Goal: Find specific page/section

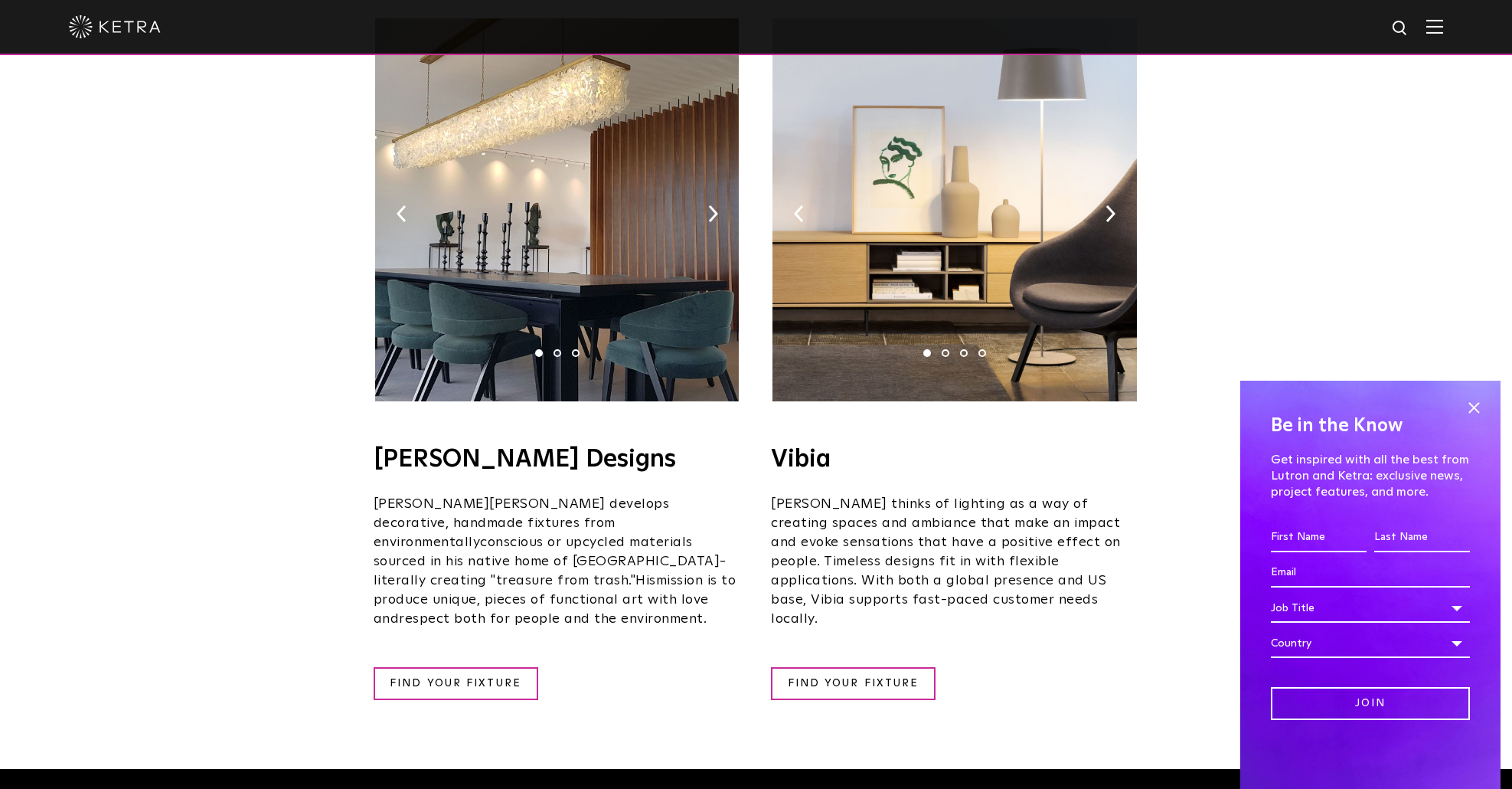
scroll to position [2451, 0]
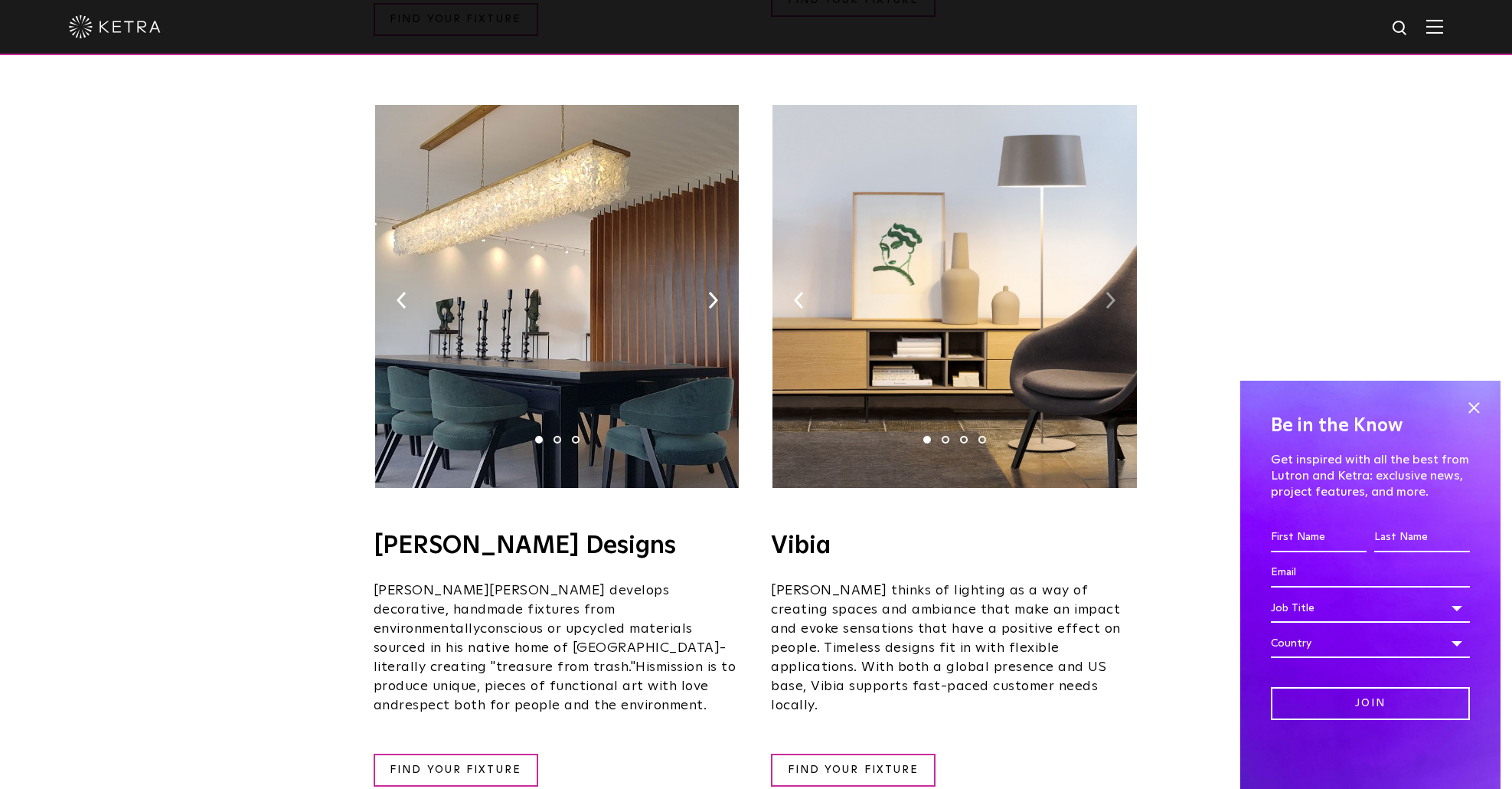
click at [1106, 292] on img at bounding box center [1111, 300] width 10 height 17
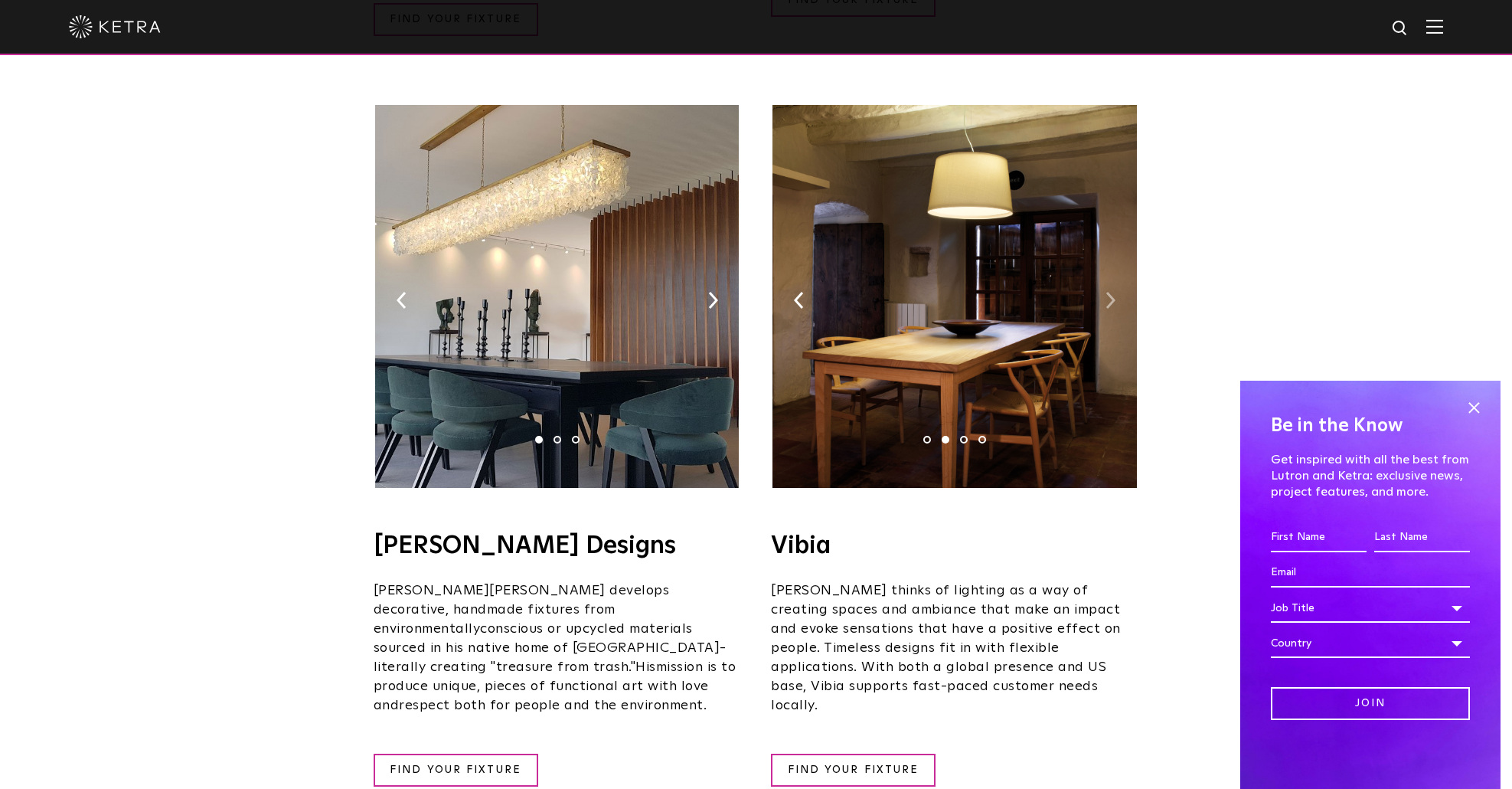
click at [1106, 292] on img at bounding box center [1111, 300] width 10 height 17
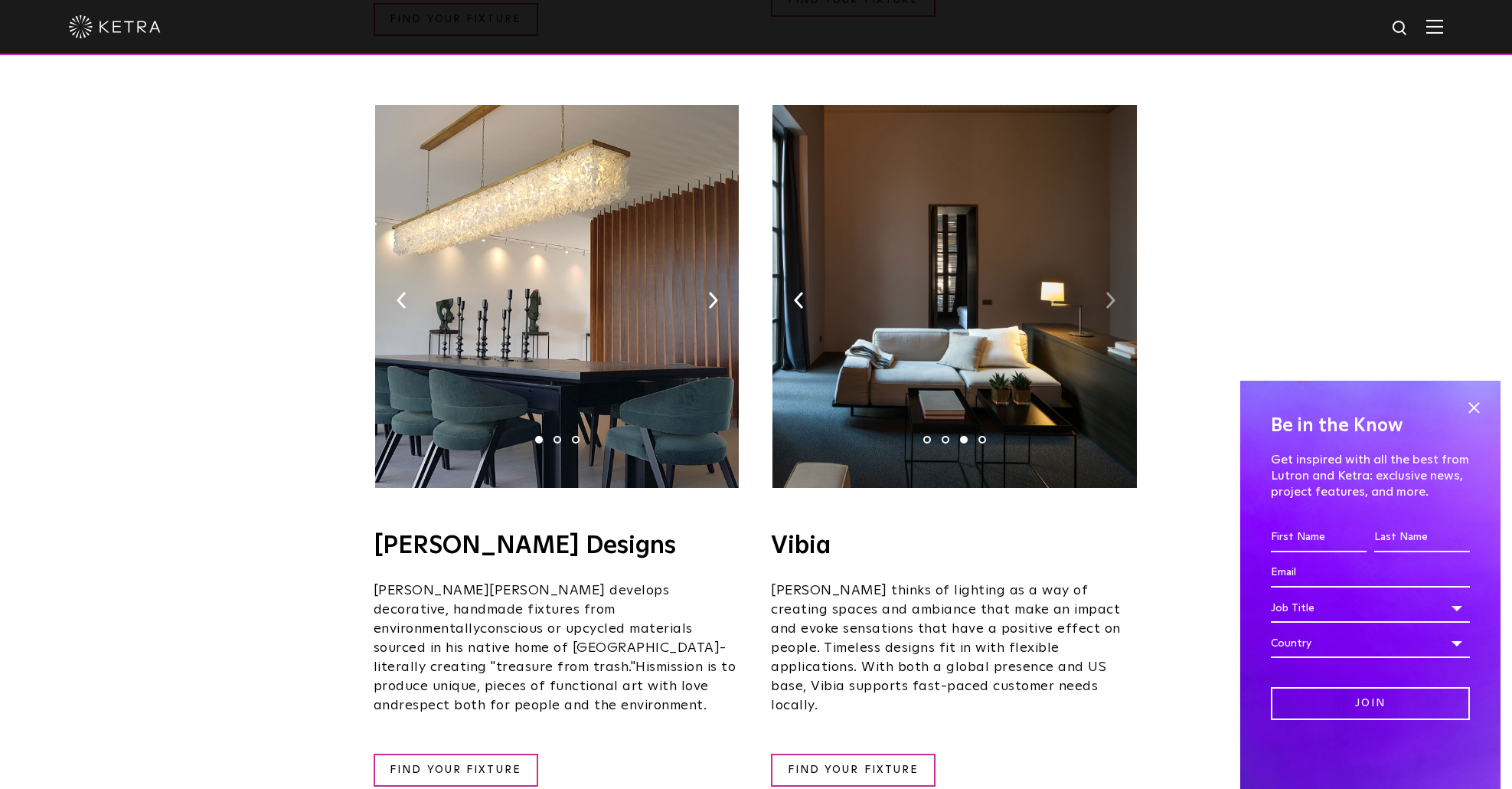
click at [1106, 292] on img at bounding box center [1111, 300] width 10 height 17
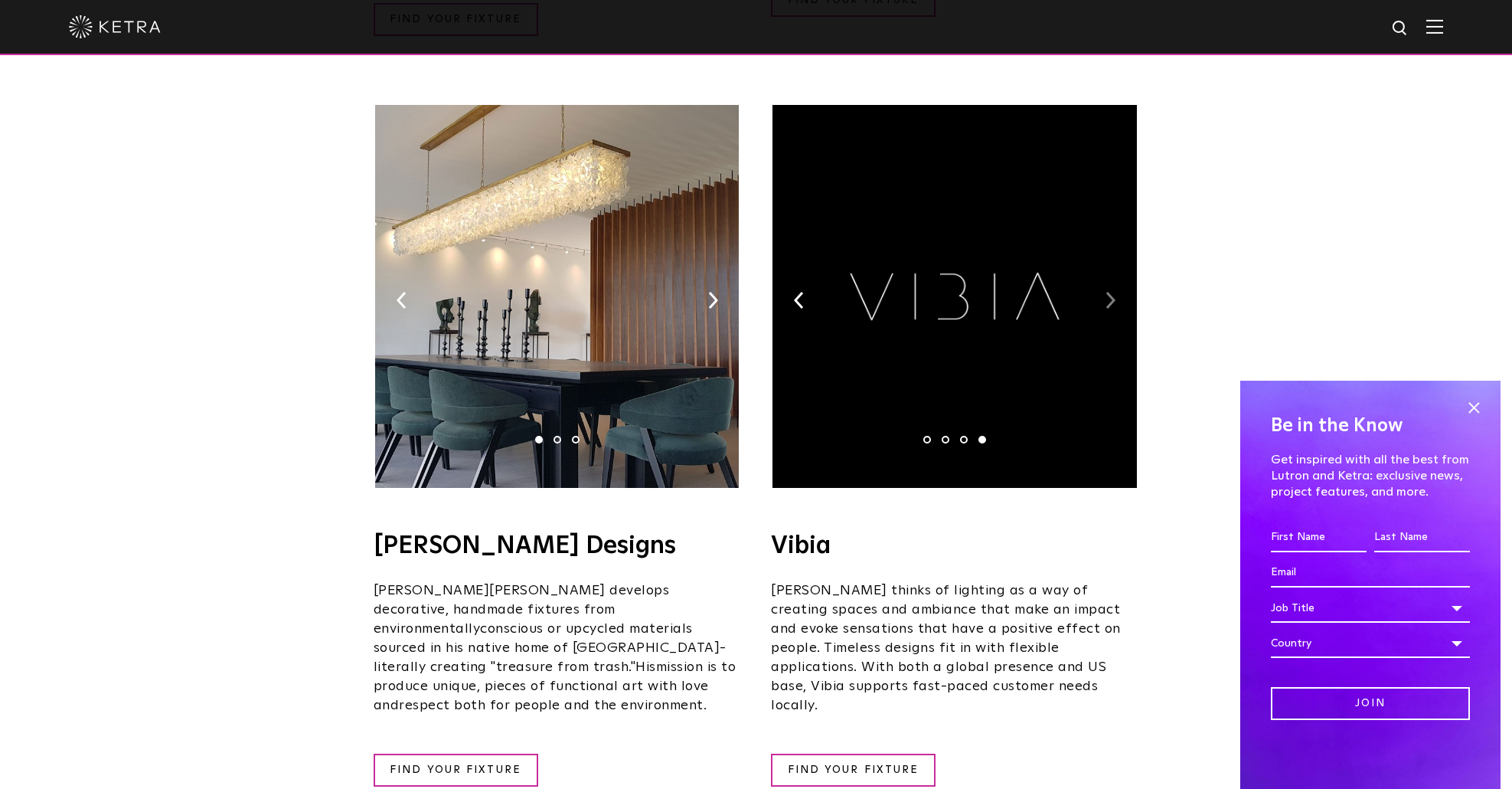
click at [1106, 292] on img at bounding box center [1111, 300] width 10 height 17
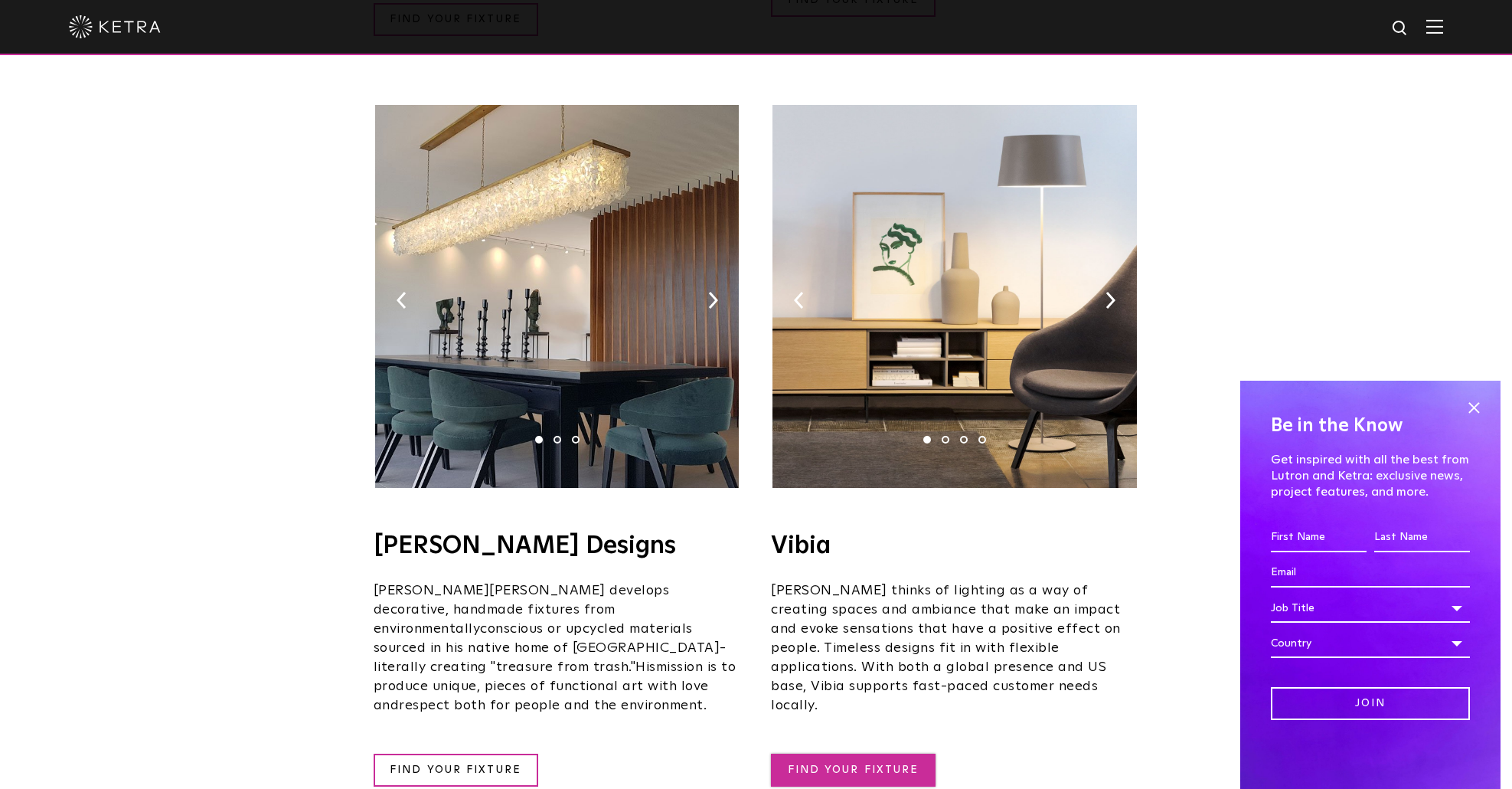
click at [868, 754] on link "FIND YOUR FIXTURE" at bounding box center [853, 770] width 165 height 33
click at [1471, 411] on span at bounding box center [1473, 407] width 23 height 23
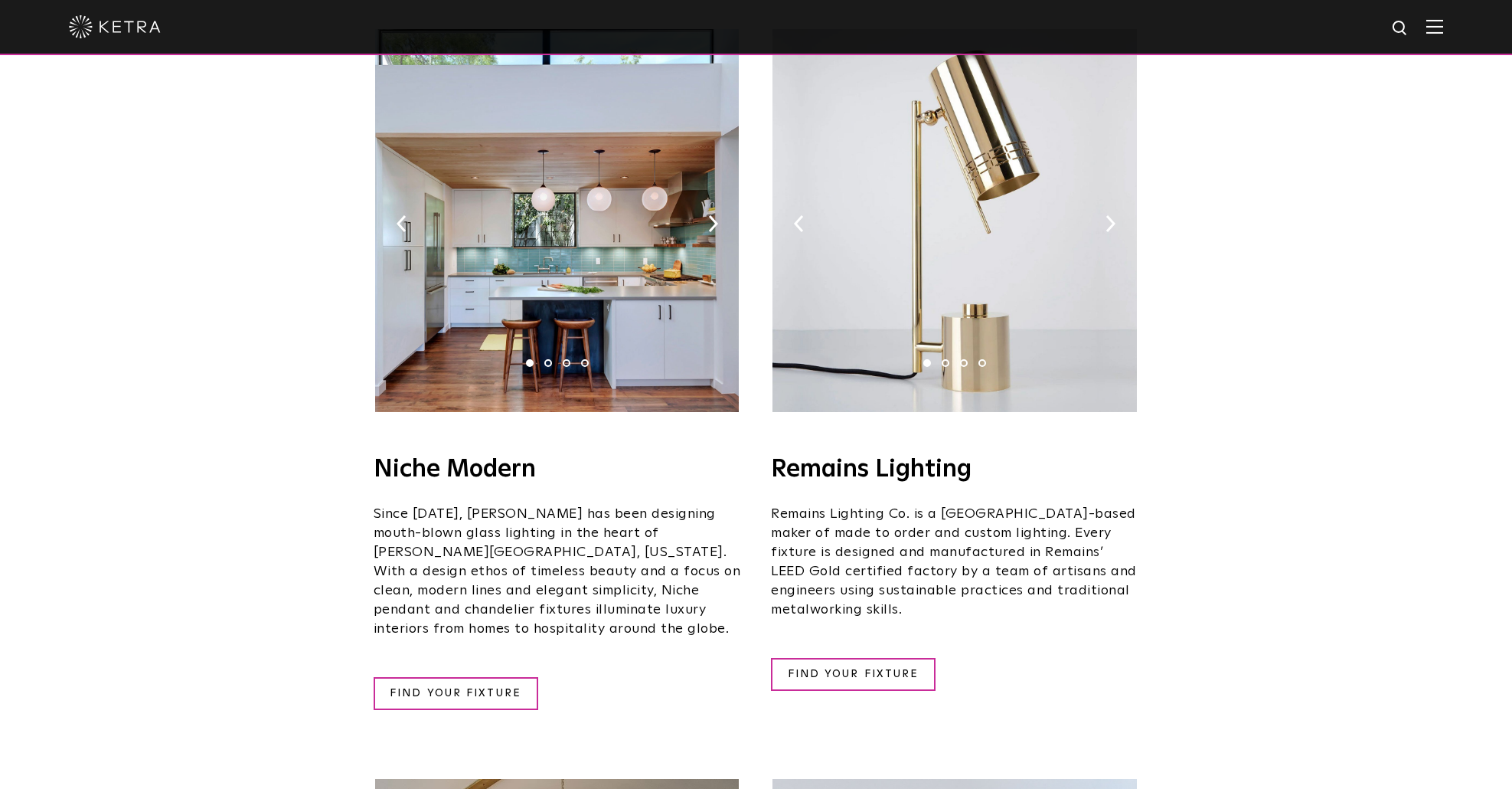
scroll to position [1609, 0]
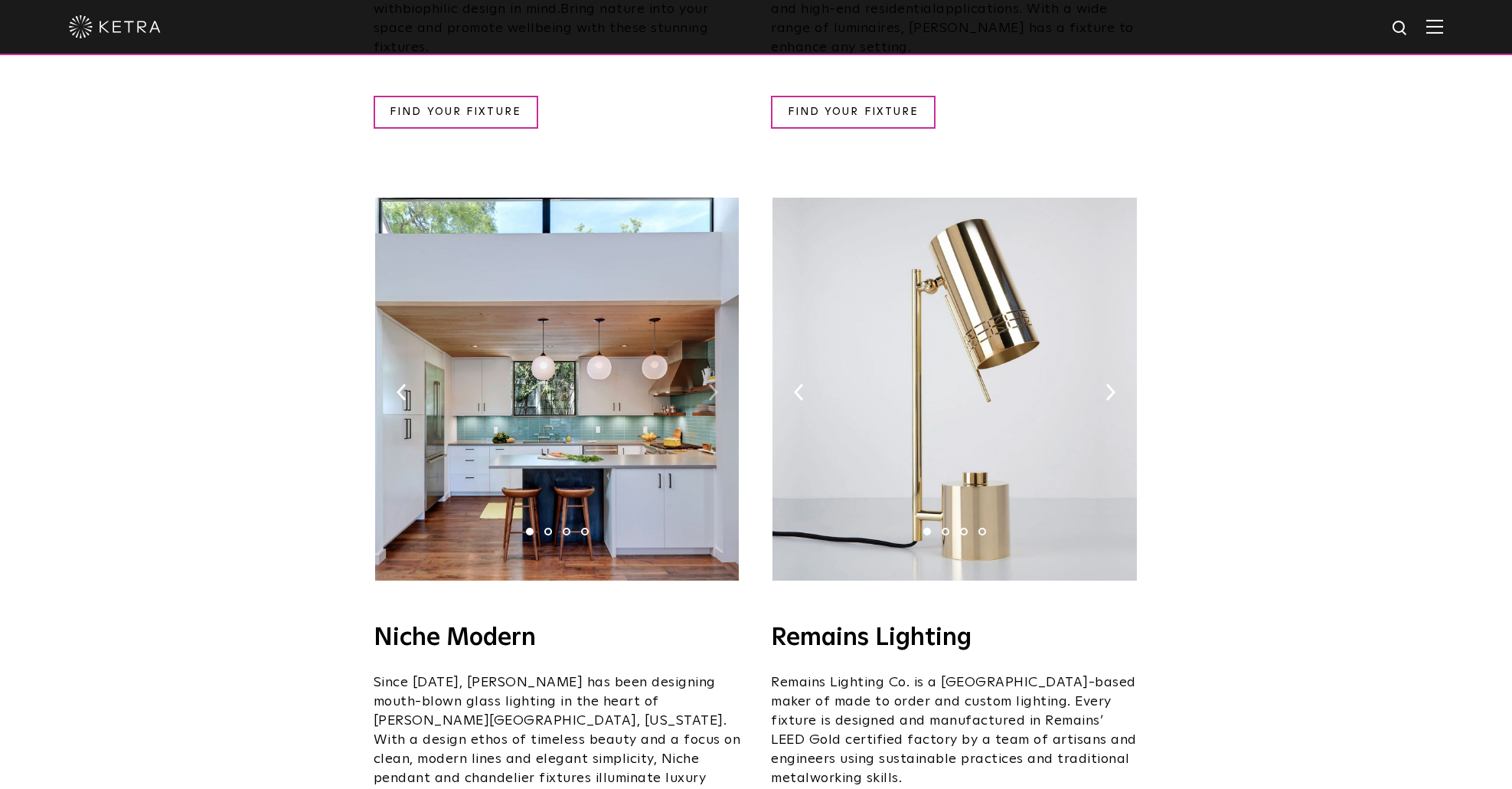
click at [708, 384] on img at bounding box center [713, 392] width 10 height 17
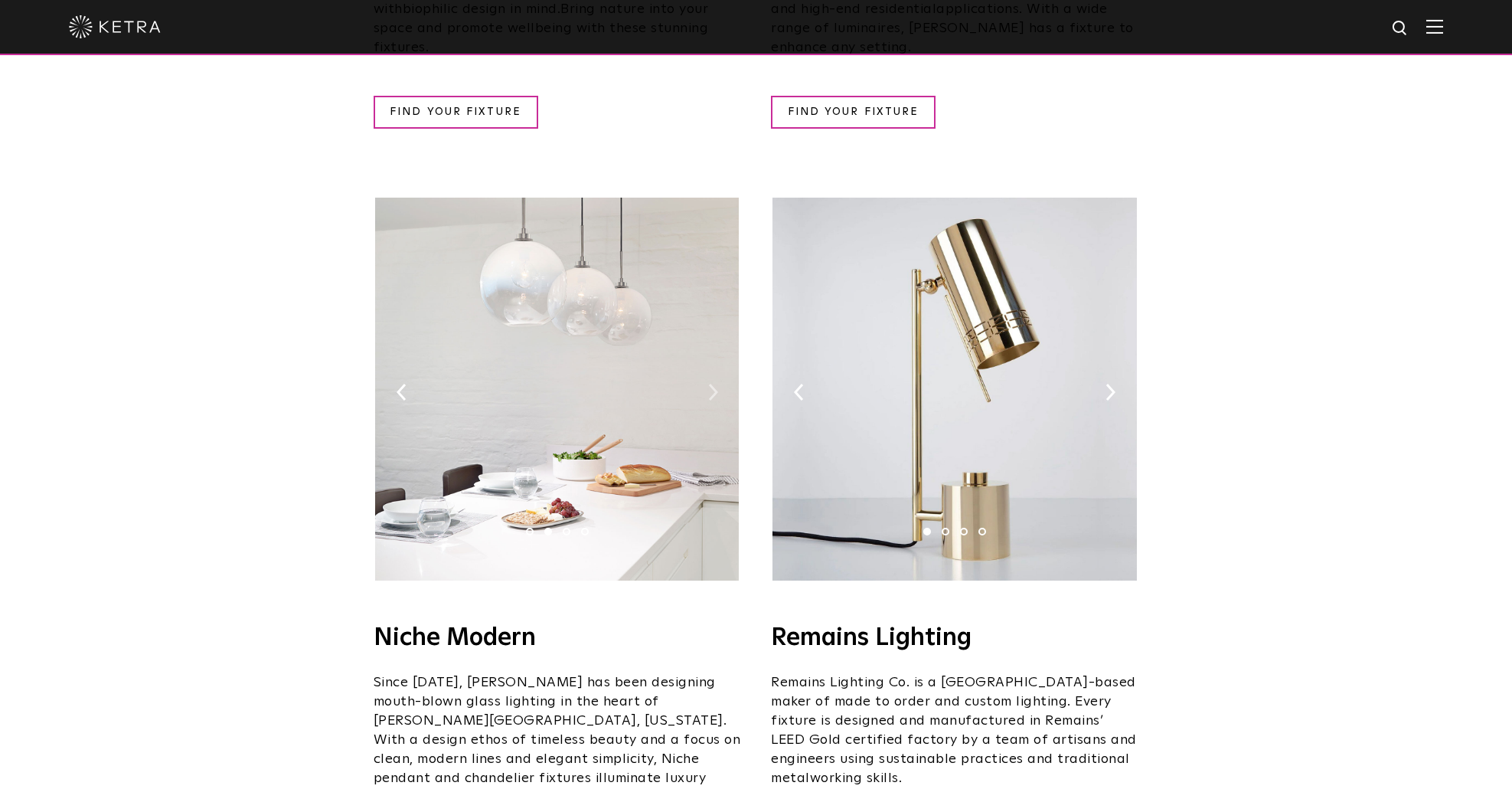
click at [708, 384] on img at bounding box center [713, 392] width 10 height 17
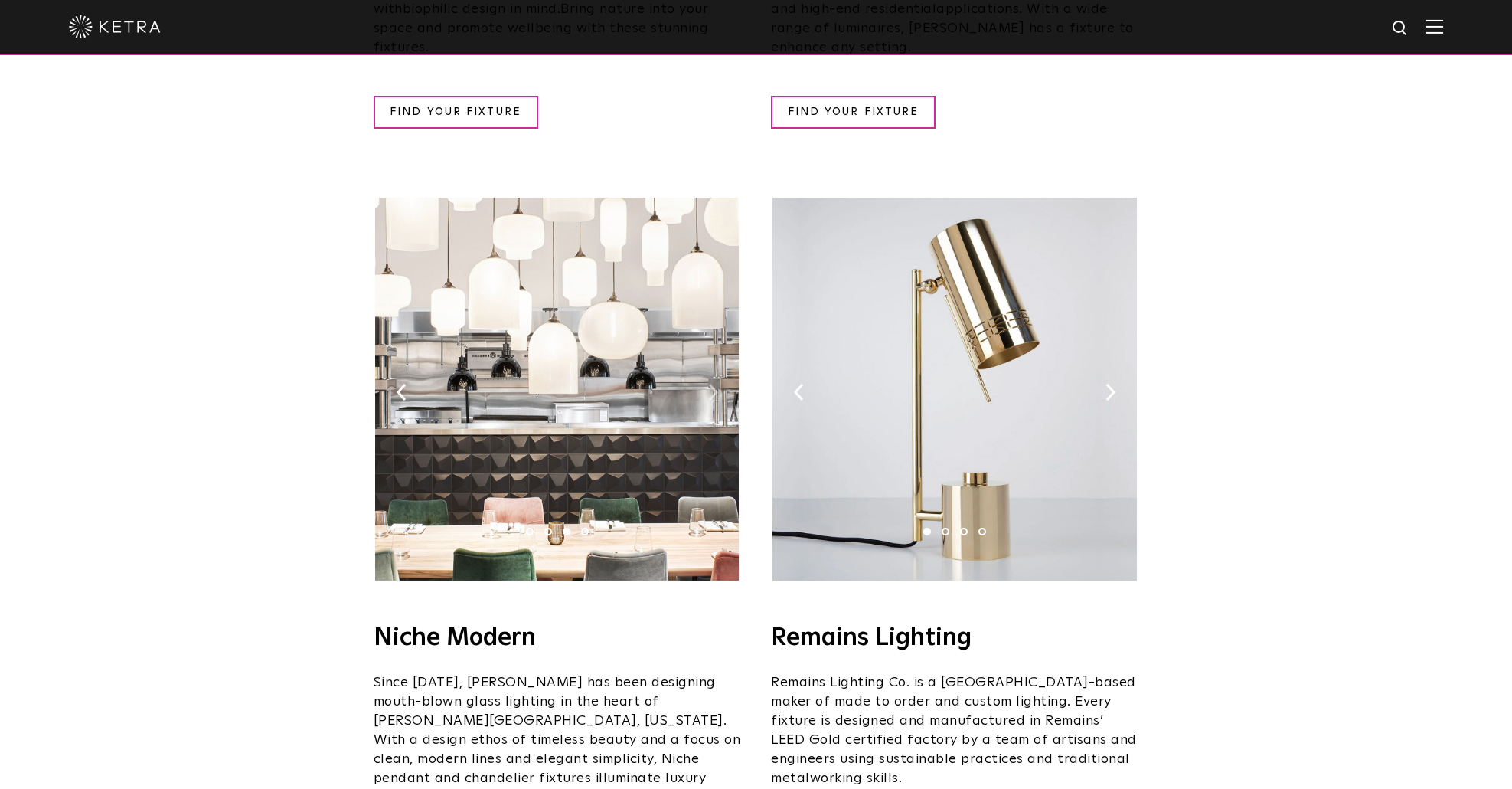
click at [708, 384] on img at bounding box center [713, 392] width 10 height 17
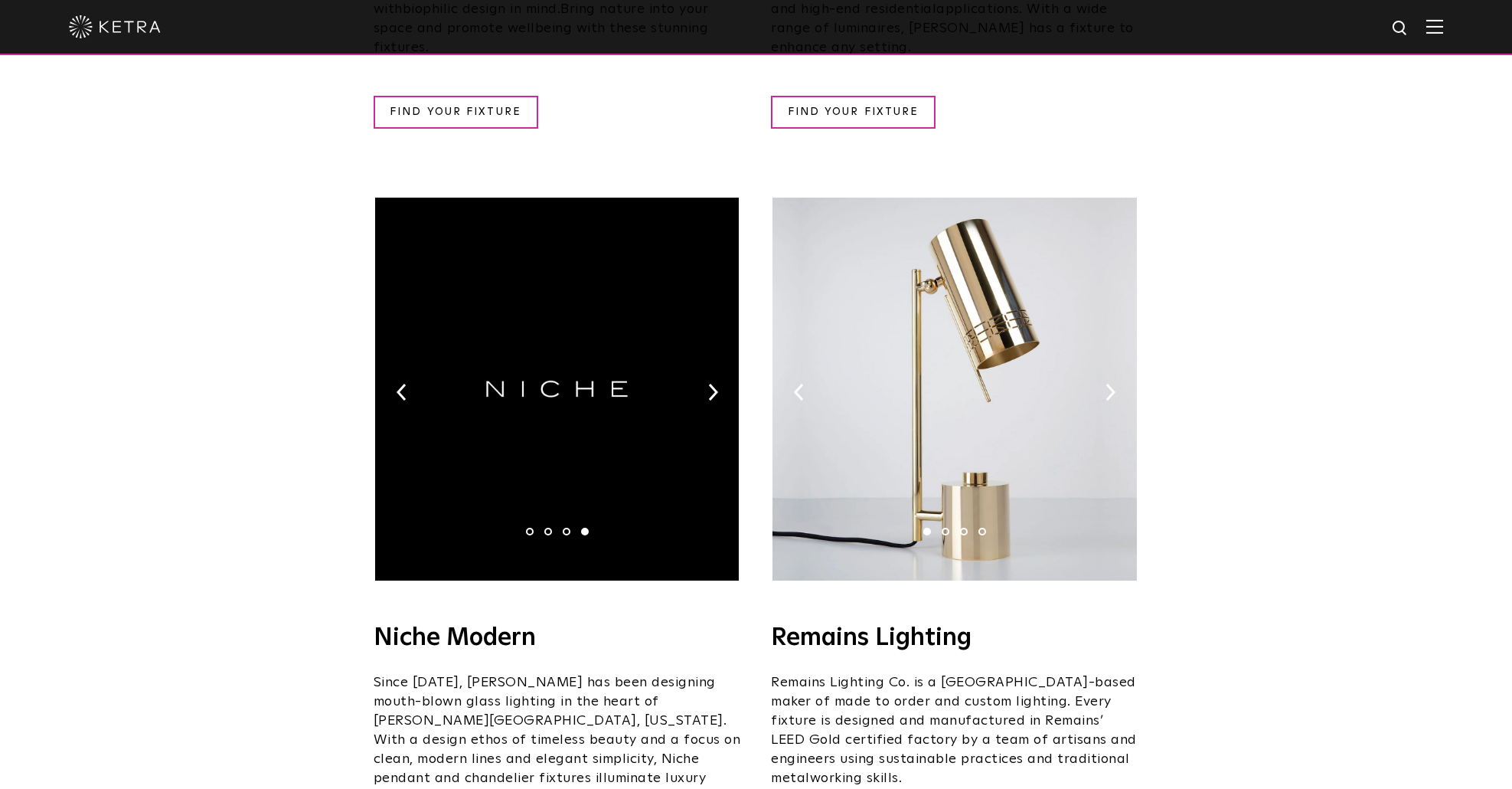
click at [1103, 350] on img at bounding box center [954, 389] width 364 height 383
click at [1113, 384] on img at bounding box center [1111, 392] width 10 height 17
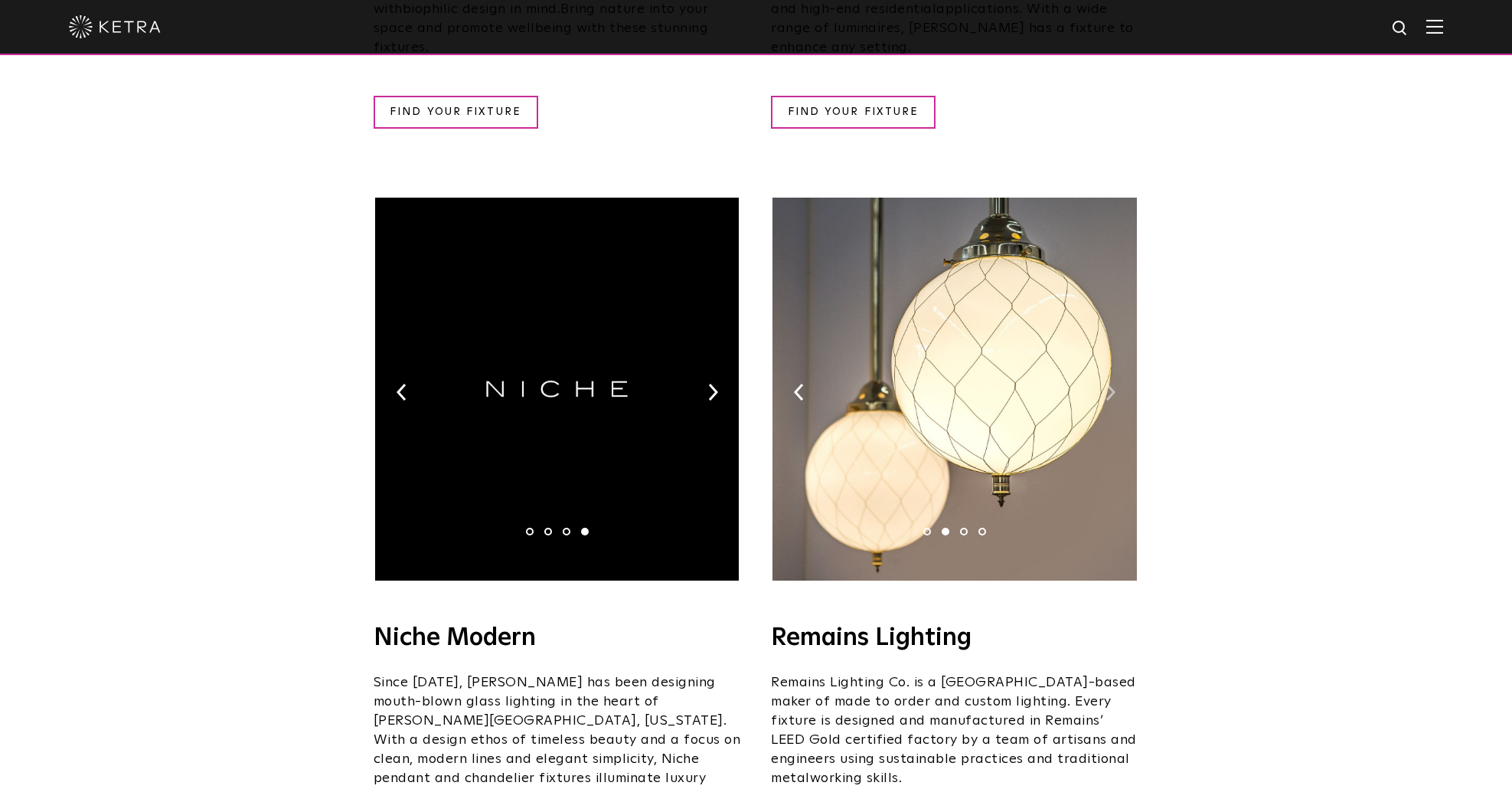
click at [1113, 384] on img at bounding box center [1111, 392] width 10 height 17
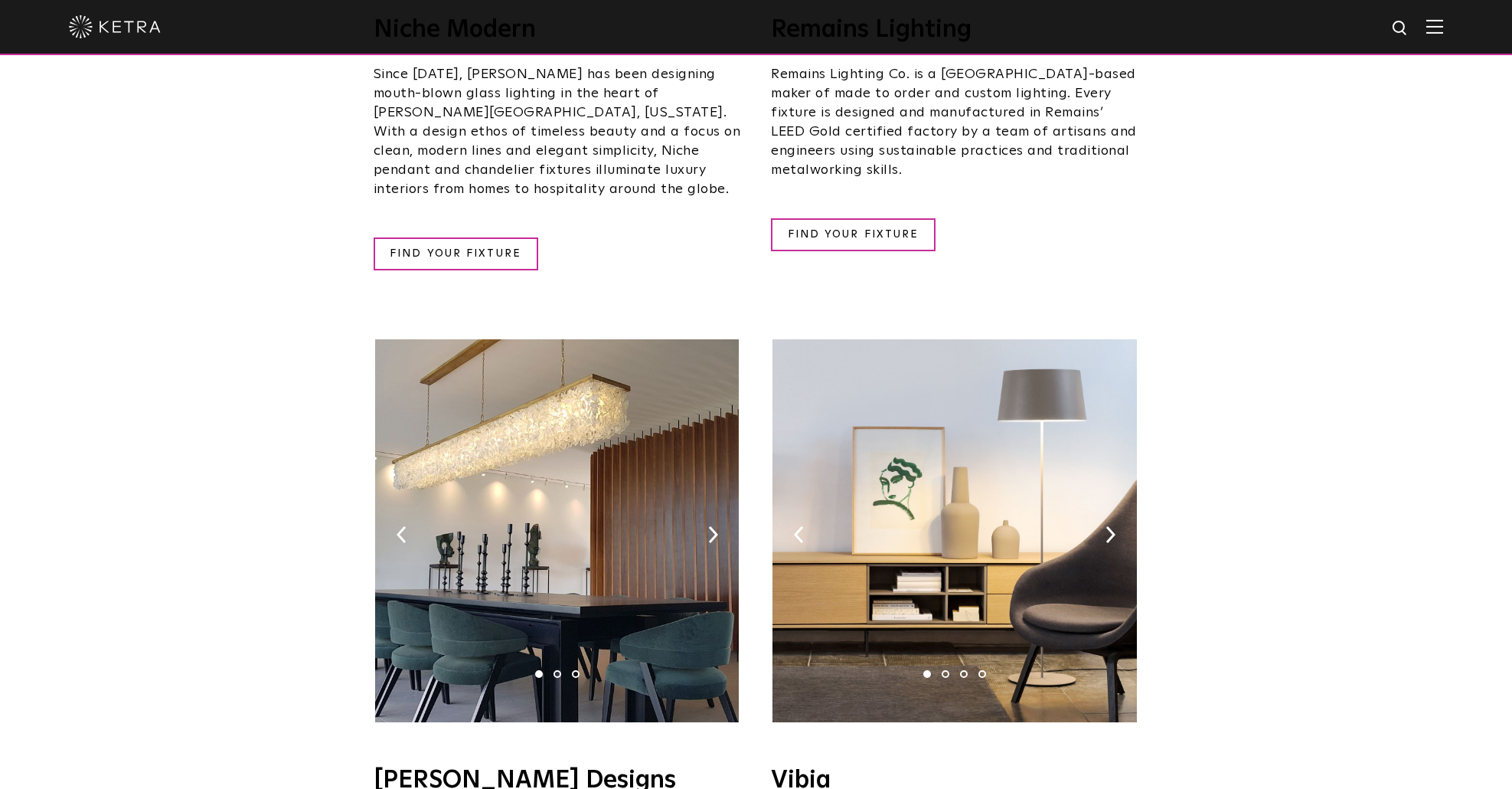
scroll to position [2222, 0]
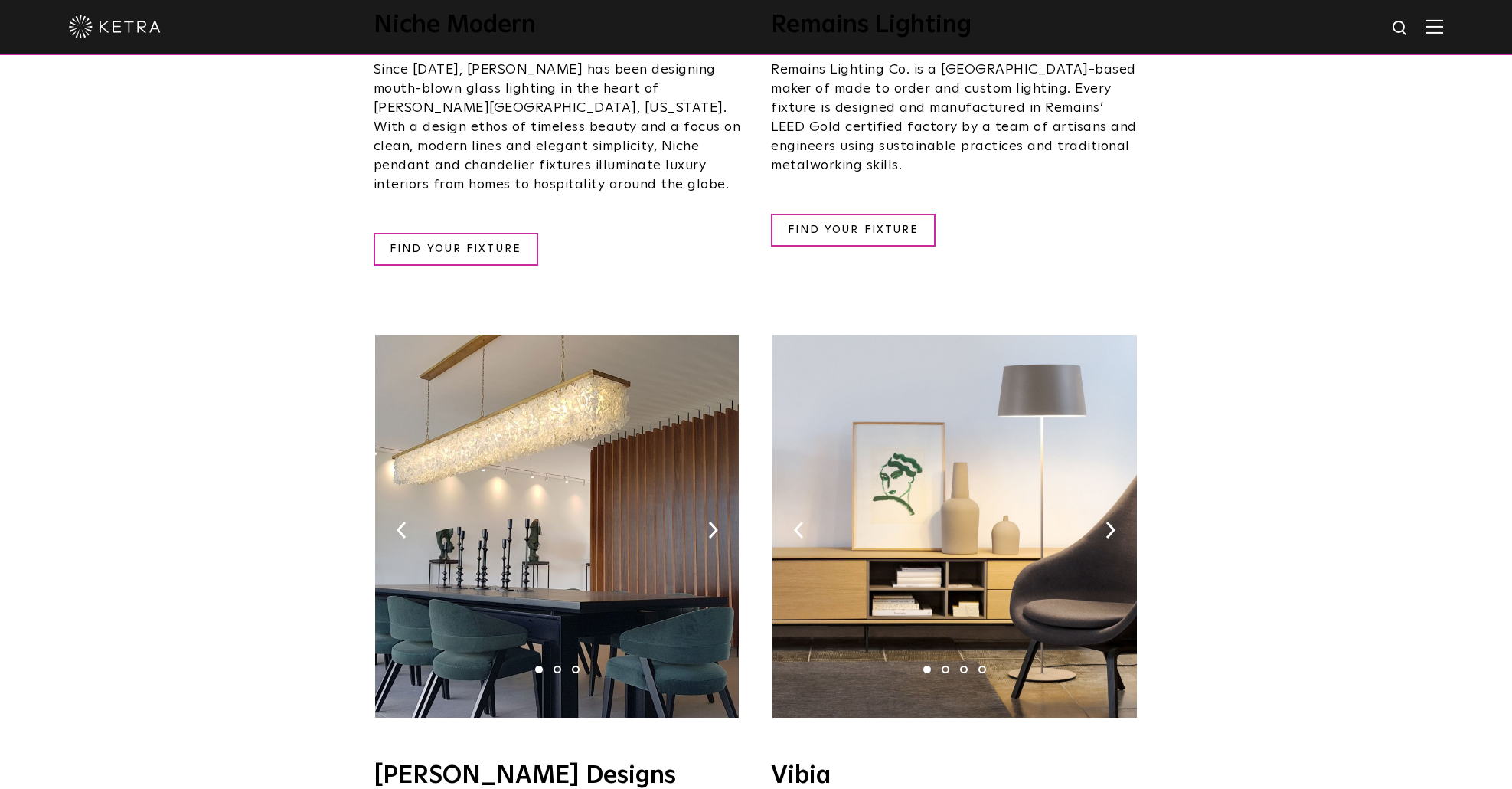
click at [1111, 470] on img at bounding box center [954, 526] width 364 height 383
click at [1111, 521] on img at bounding box center [1111, 529] width 10 height 17
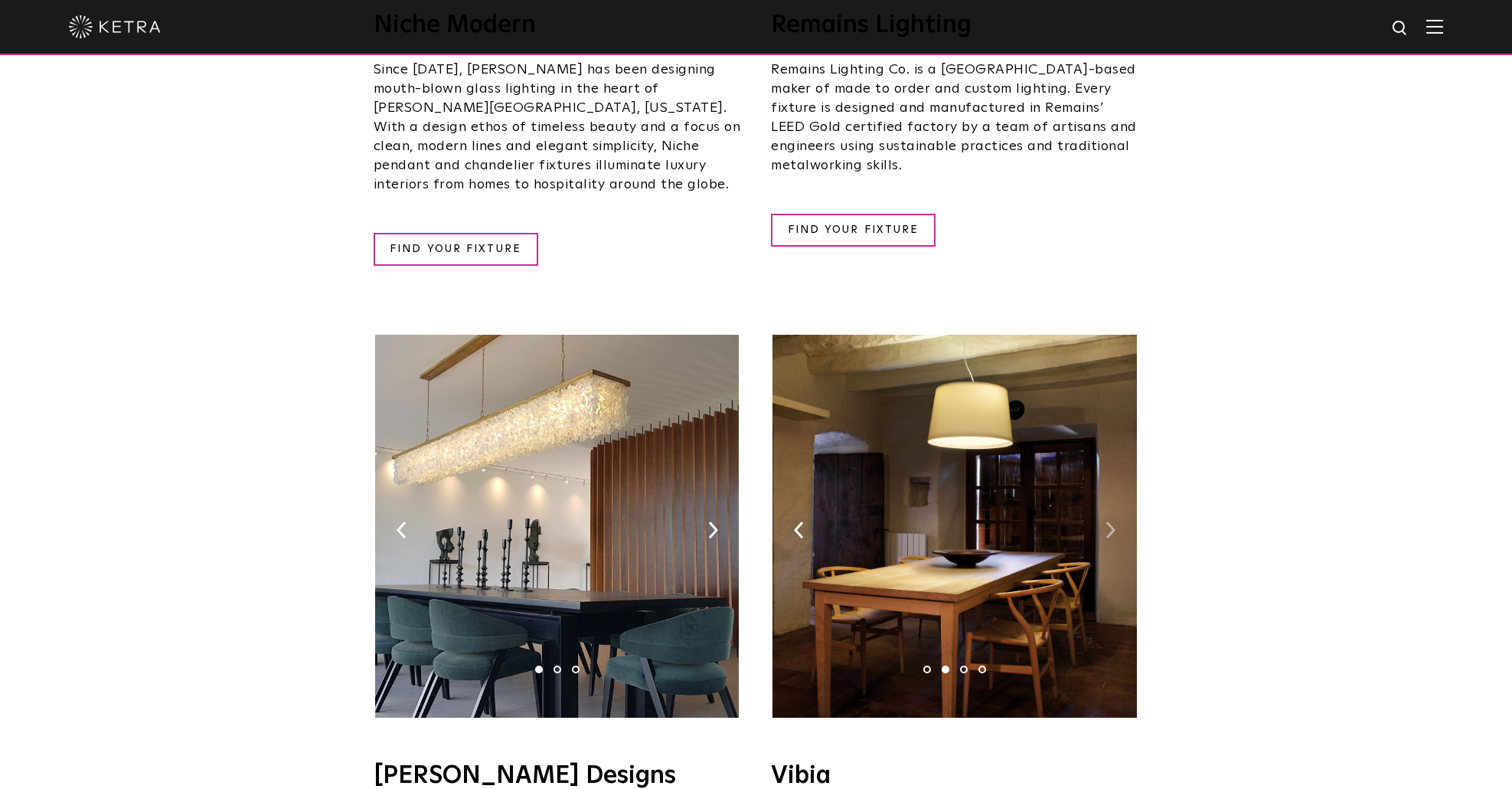
click at [1111, 521] on img at bounding box center [1111, 529] width 10 height 17
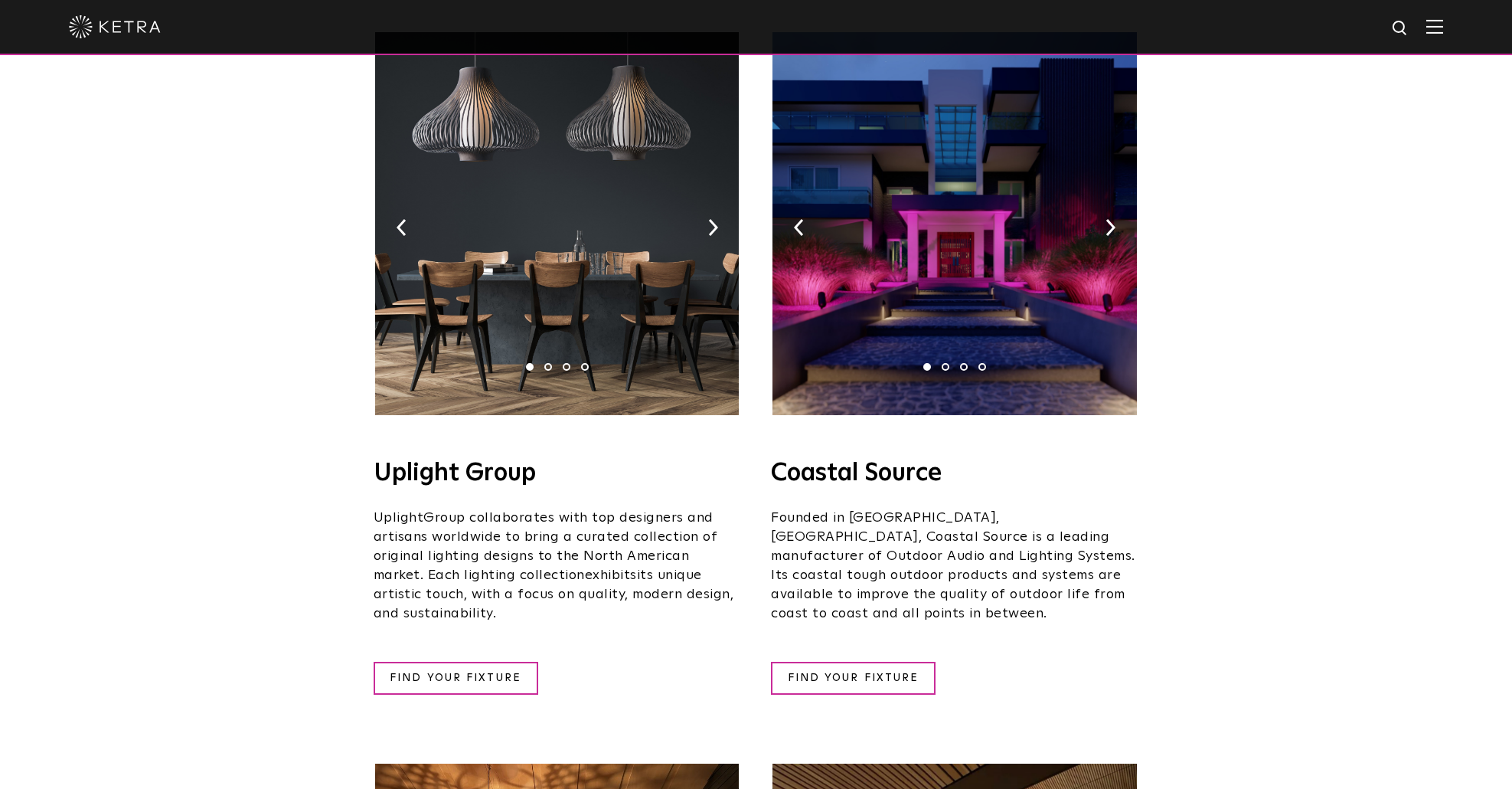
scroll to position [230, 0]
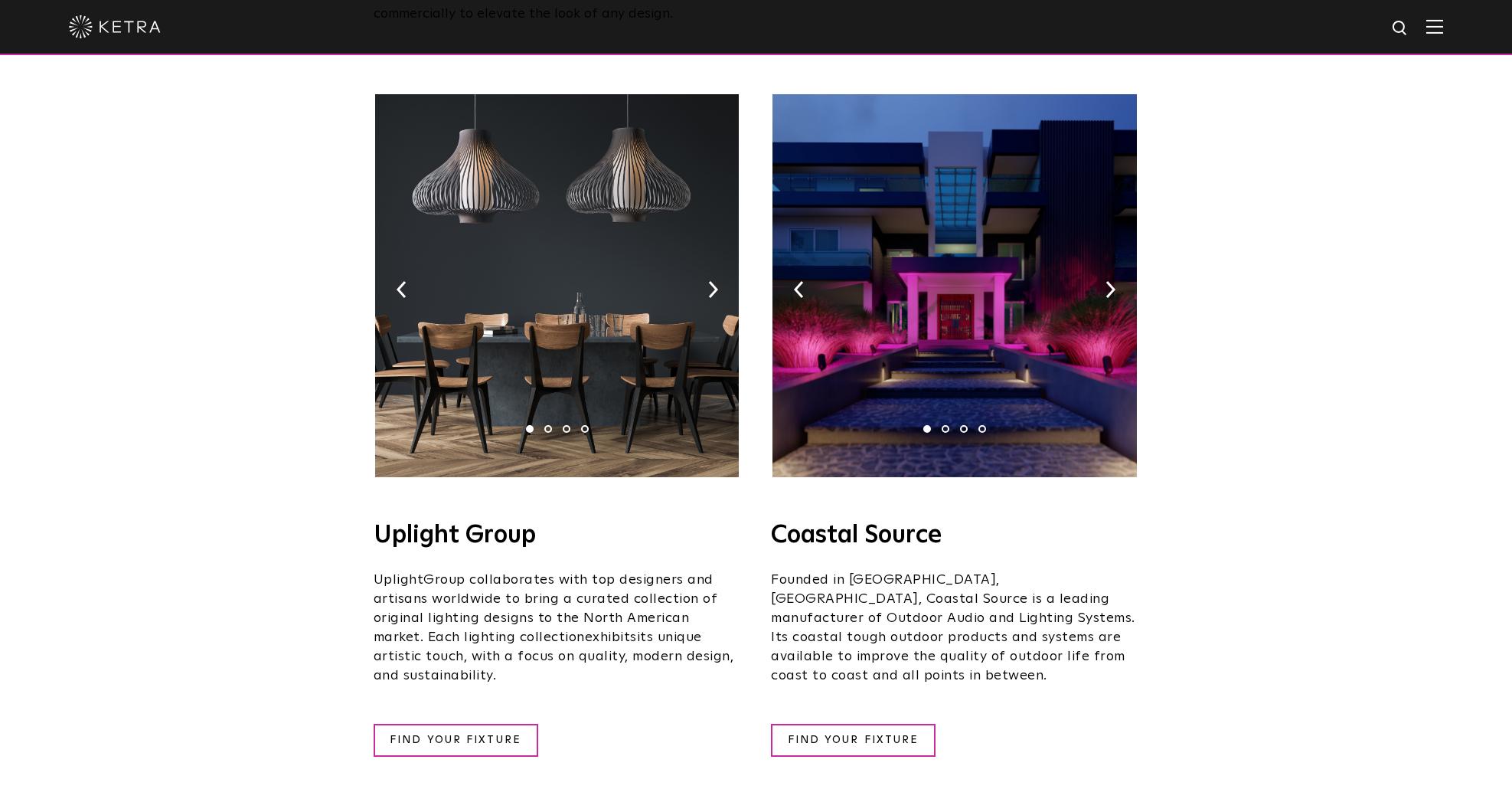
click at [702, 270] on img at bounding box center [556, 285] width 364 height 383
click at [711, 281] on img at bounding box center [713, 289] width 10 height 17
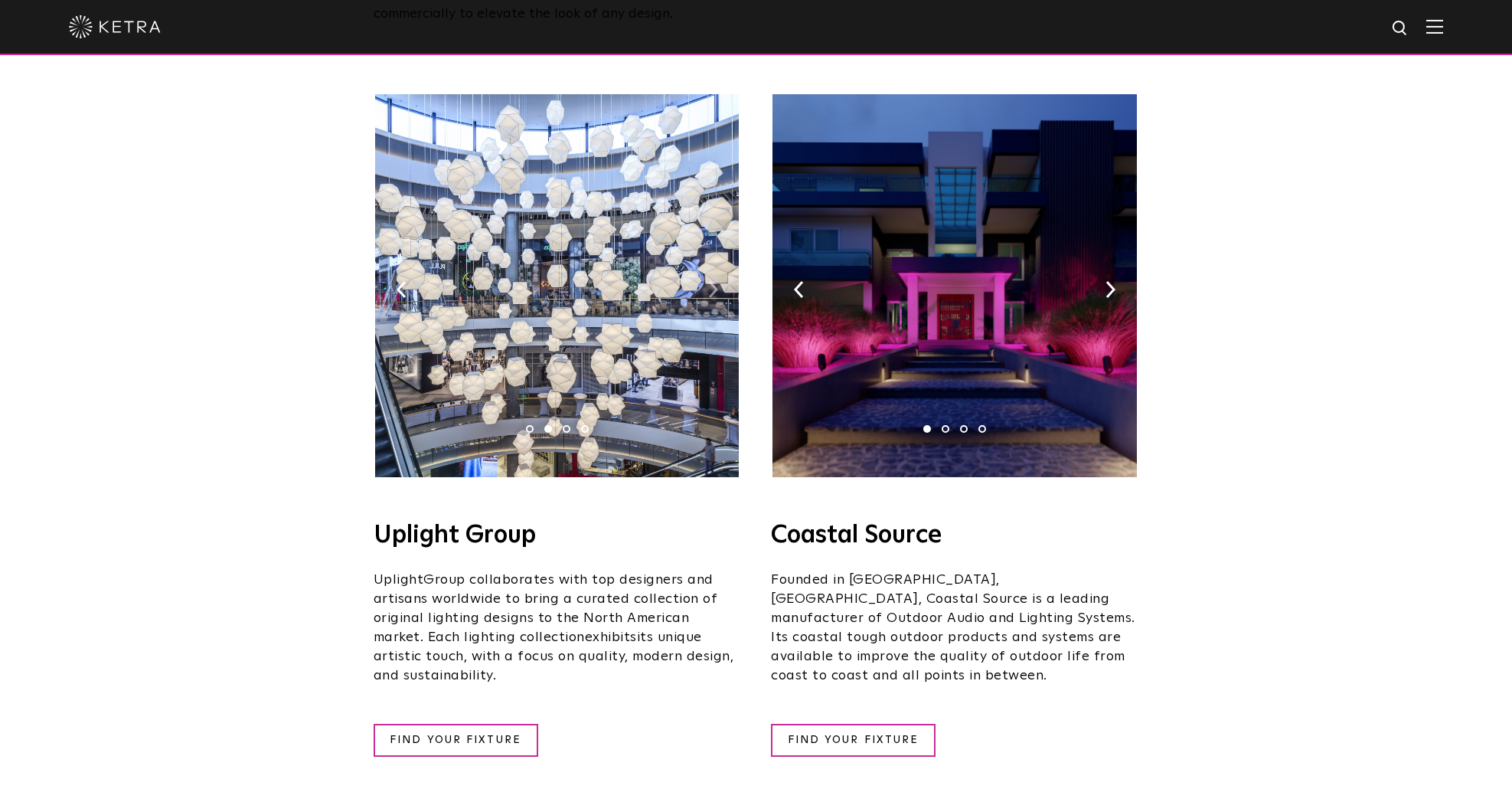
click at [711, 281] on img at bounding box center [713, 289] width 10 height 17
